Goal: Communication & Community: Answer question/provide support

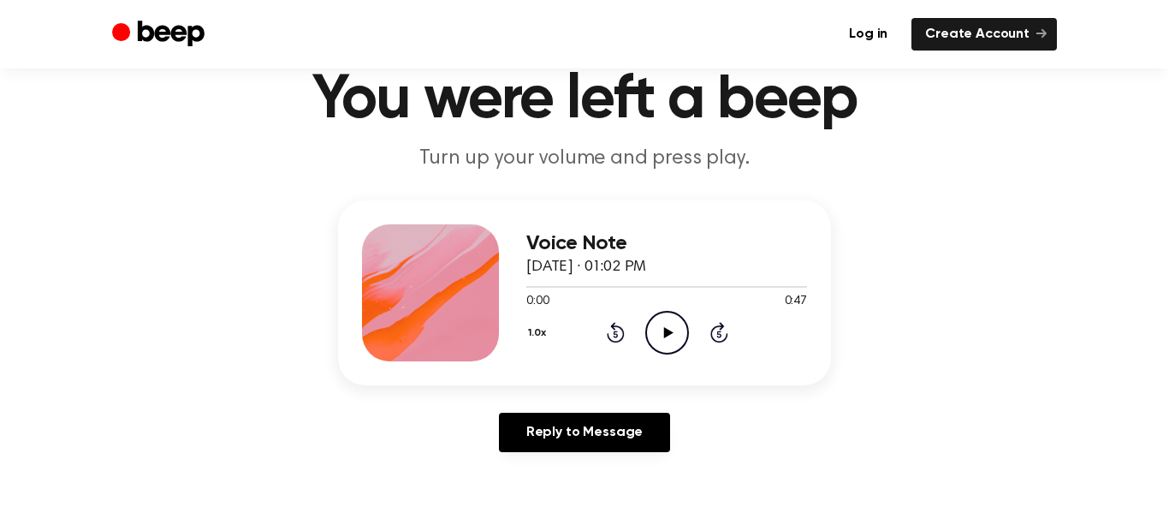
click at [454, 234] on div at bounding box center [430, 292] width 137 height 137
click at [651, 345] on icon "Play Audio" at bounding box center [667, 333] width 44 height 44
click at [622, 461] on div "Reply to Message" at bounding box center [584, 438] width 493 height 53
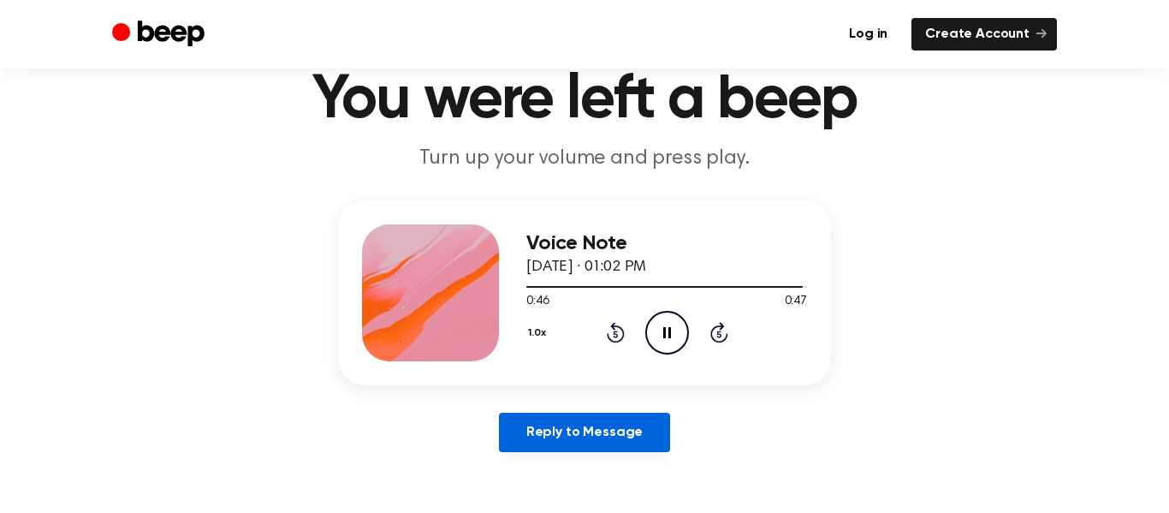
click at [592, 435] on link "Reply to Message" at bounding box center [584, 431] width 171 height 39
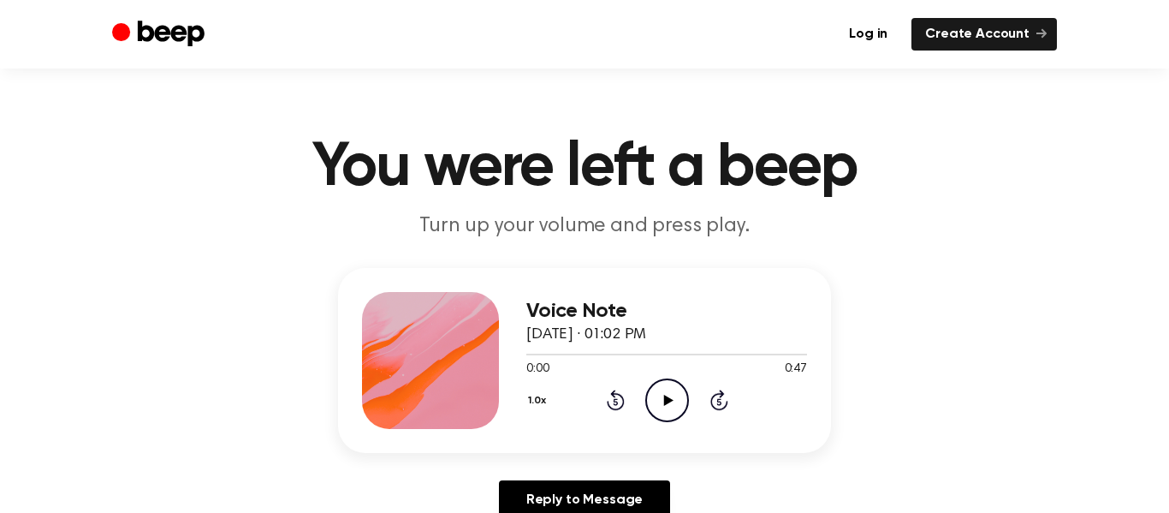
scroll to position [68, 0]
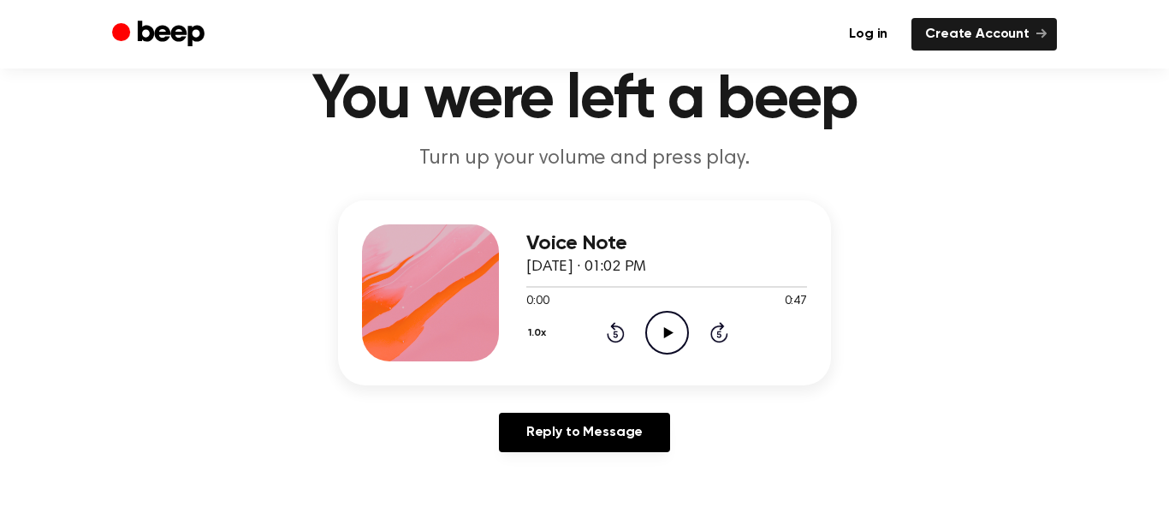
click at [656, 338] on icon "Play Audio" at bounding box center [667, 333] width 44 height 44
